Goal: Information Seeking & Learning: Compare options

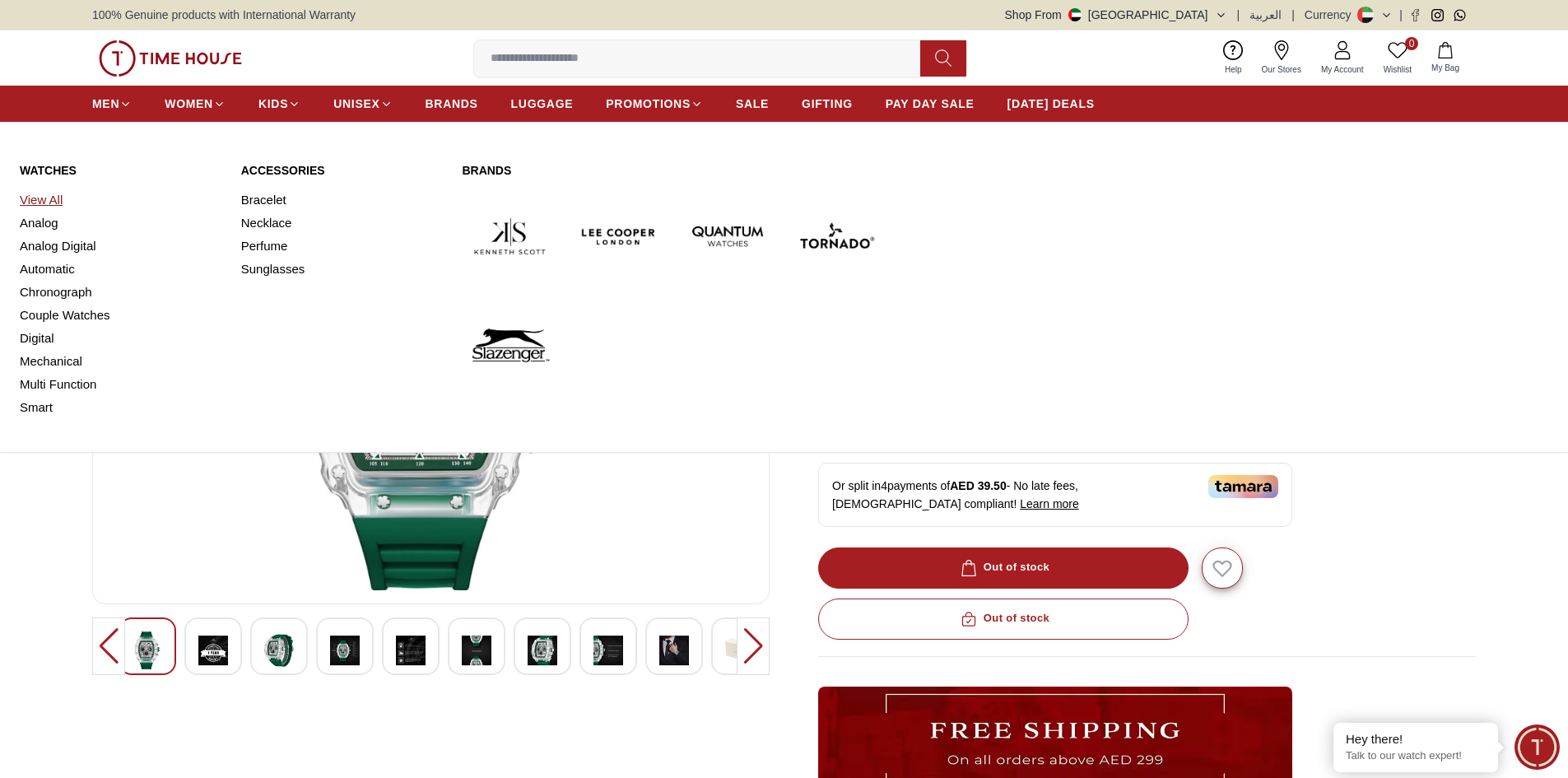
click at [46, 204] on link "View All" at bounding box center [120, 201] width 201 height 23
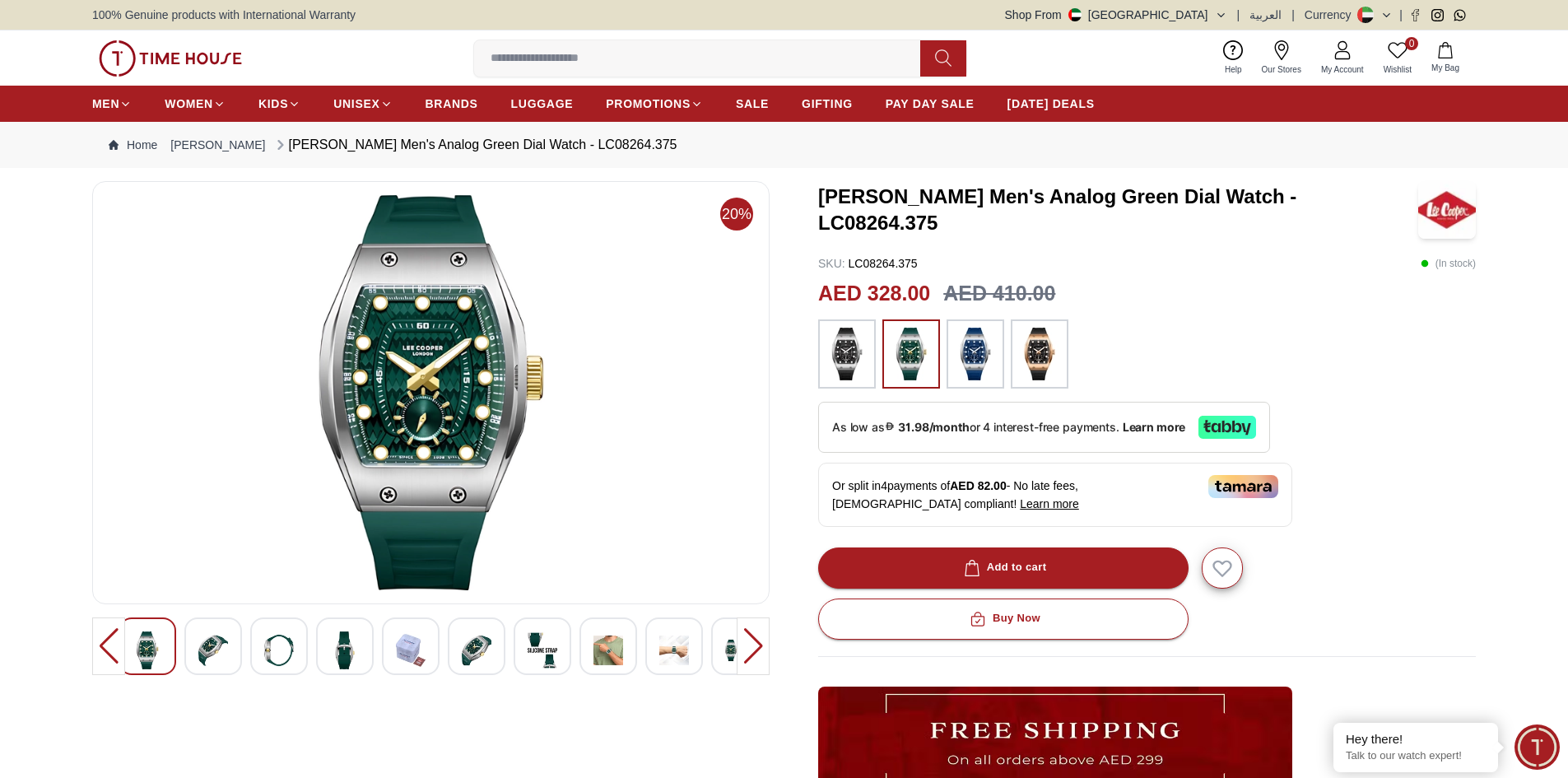
click at [856, 355] on img at bounding box center [847, 354] width 41 height 53
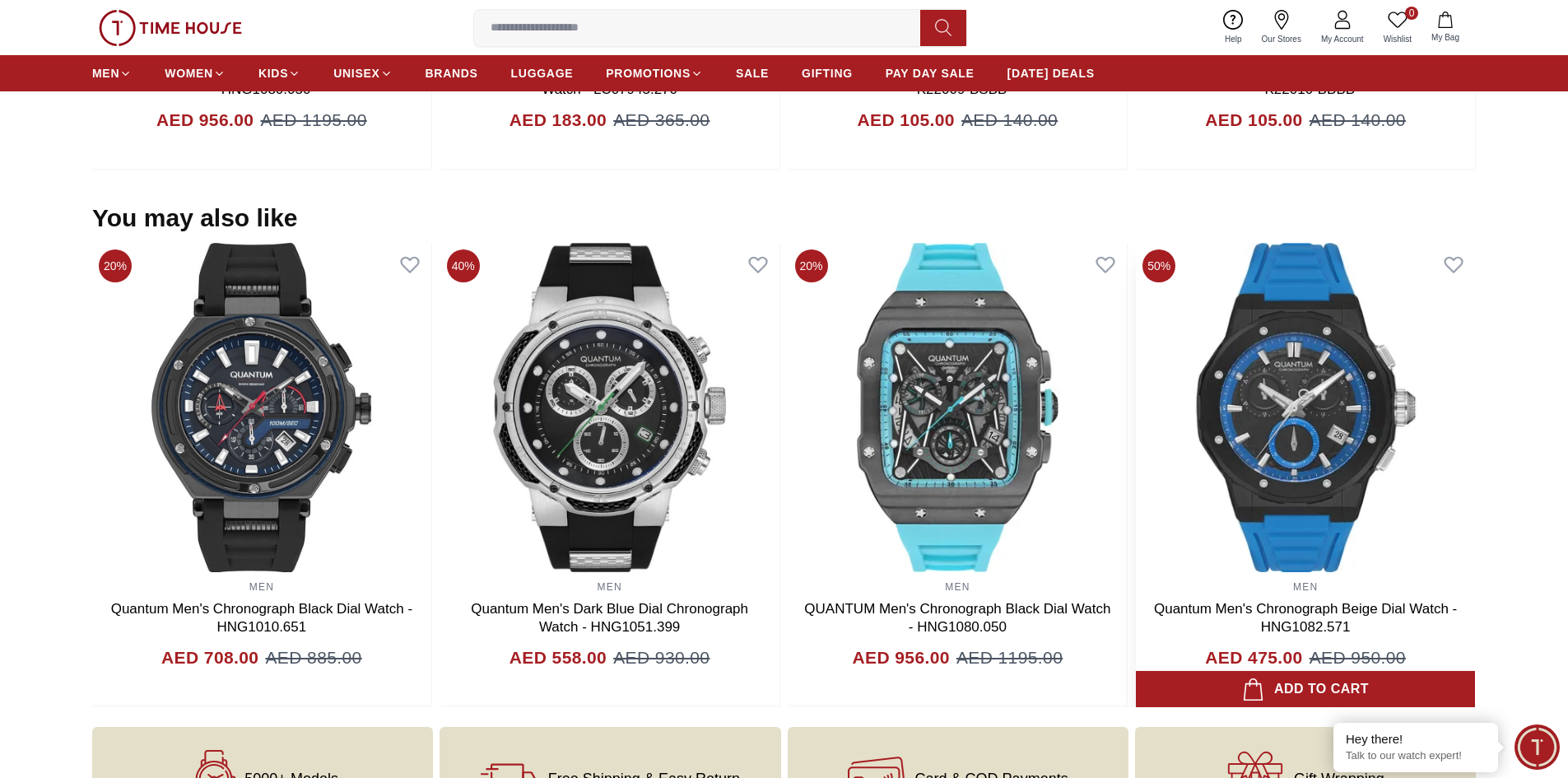
scroll to position [1648, 0]
